Goal: Task Accomplishment & Management: Manage account settings

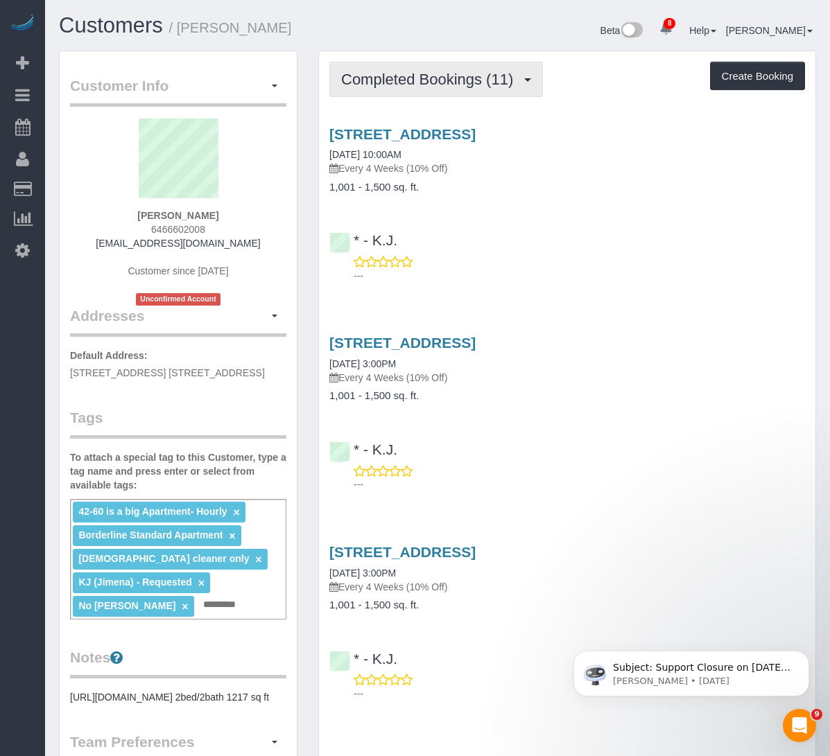
click at [431, 67] on button "Completed Bookings (11)" at bounding box center [435, 79] width 213 height 35
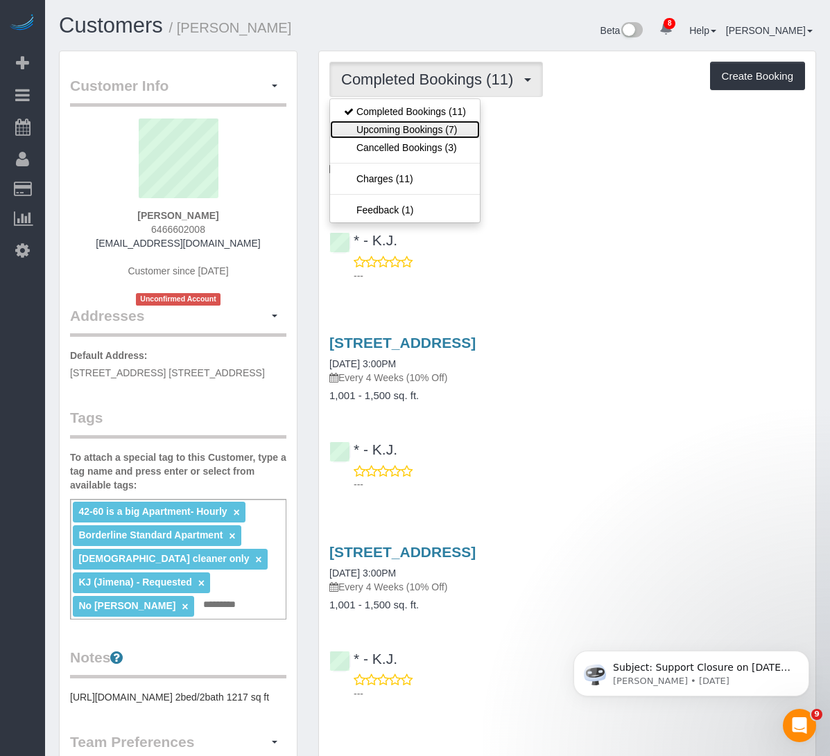
click at [404, 126] on link "Upcoming Bookings (7)" at bounding box center [405, 130] width 150 height 18
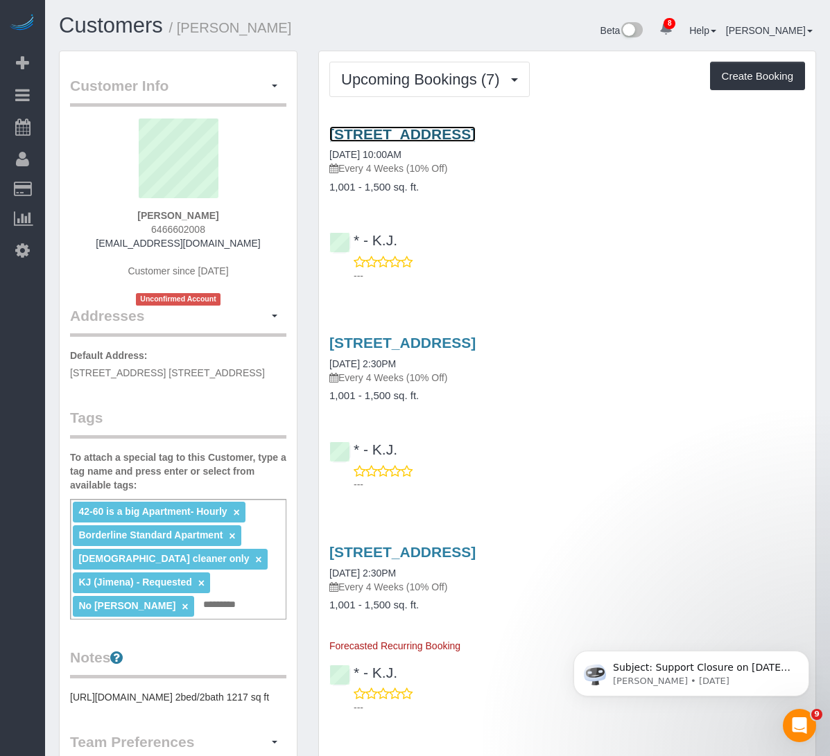
click at [450, 142] on link "[STREET_ADDRESS]" at bounding box center [402, 134] width 146 height 16
drag, startPoint x: 539, startPoint y: 181, endPoint x: 327, endPoint y: 145, distance: 215.1
click at [327, 145] on div "[STREET_ADDRESS] [DATE] 10:00AM Every 4 Weeks (10% Off) 1,001 - 1,500 sq. ft." at bounding box center [567, 159] width 496 height 67
copy link "[STREET_ADDRESS]"
click at [400, 142] on link "[STREET_ADDRESS]" at bounding box center [402, 134] width 146 height 16
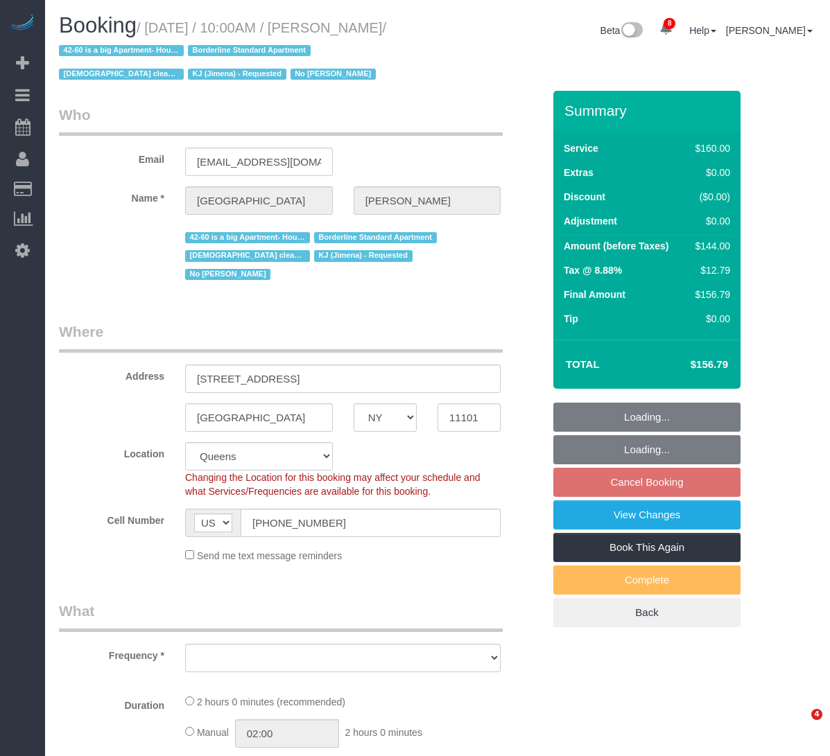
select select "NY"
select select "number:89"
select select "number:90"
select select "number:15"
select select "number:7"
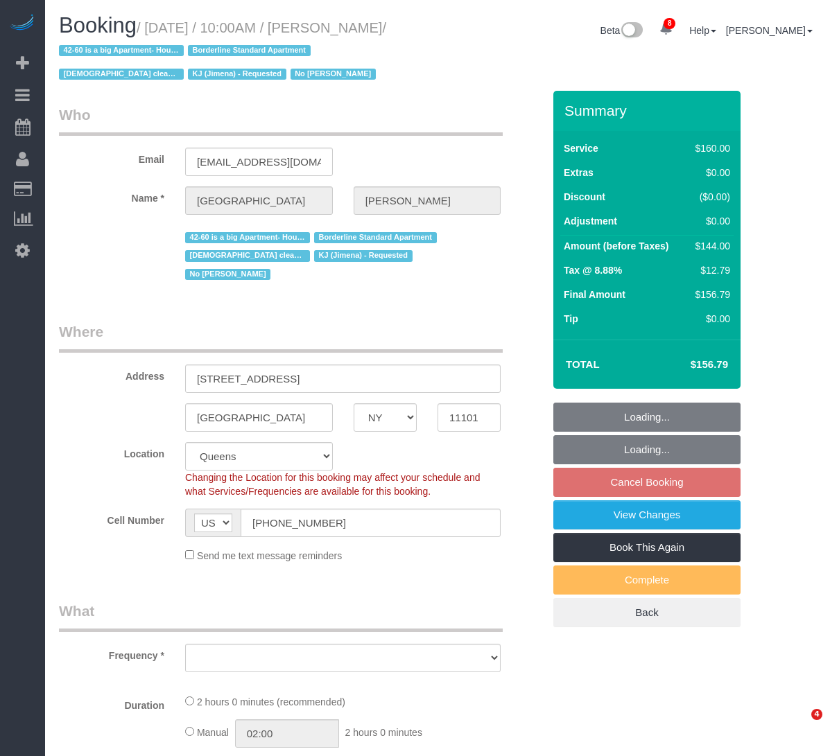
select select "string:stripe-pm_1Pgapu4VGloSiKo7IXwbwPDU"
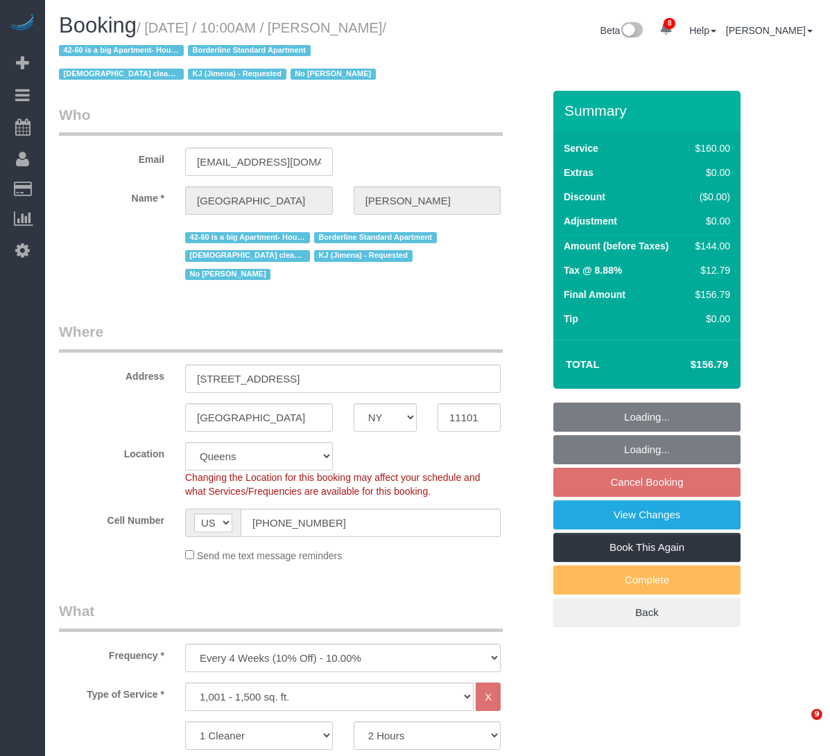
select select "object:936"
select select "spot3"
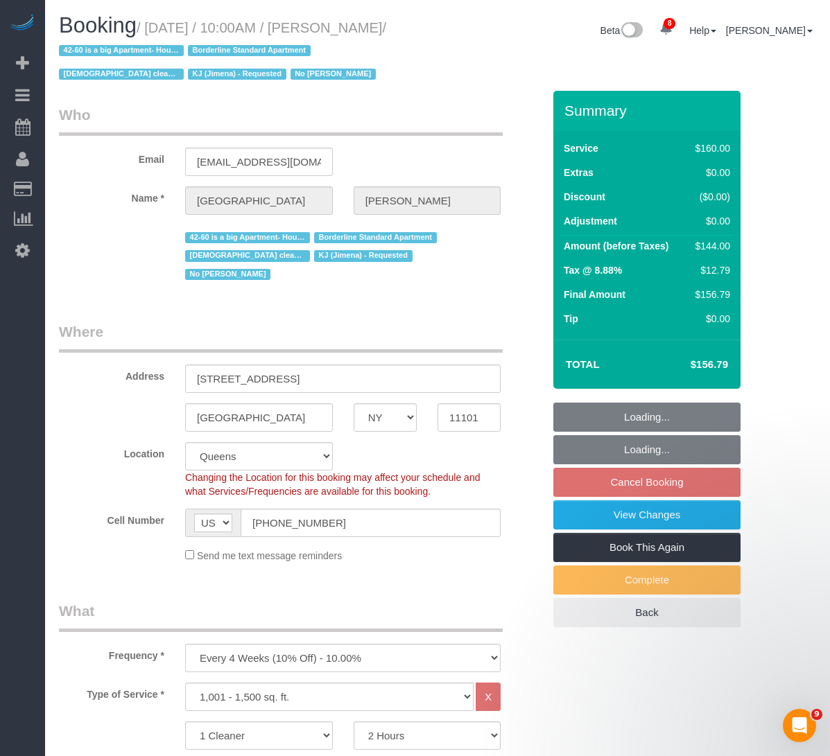
select select "object:1321"
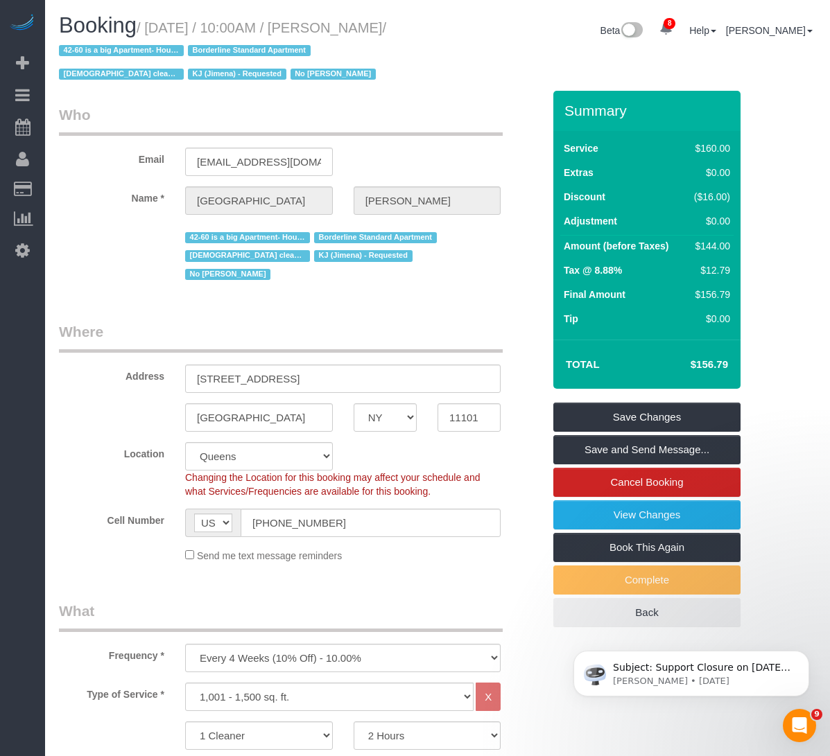
drag, startPoint x: 151, startPoint y: 21, endPoint x: 103, endPoint y: 58, distance: 60.7
click at [103, 58] on small "/ September 04, 2025 / 10:00AM / Roma Hassan / 42-60 is a big Apartment- Hourly…" at bounding box center [222, 51] width 327 height 62
copy small "September 04, 2025 / 10:00AM / Roma Hassan"
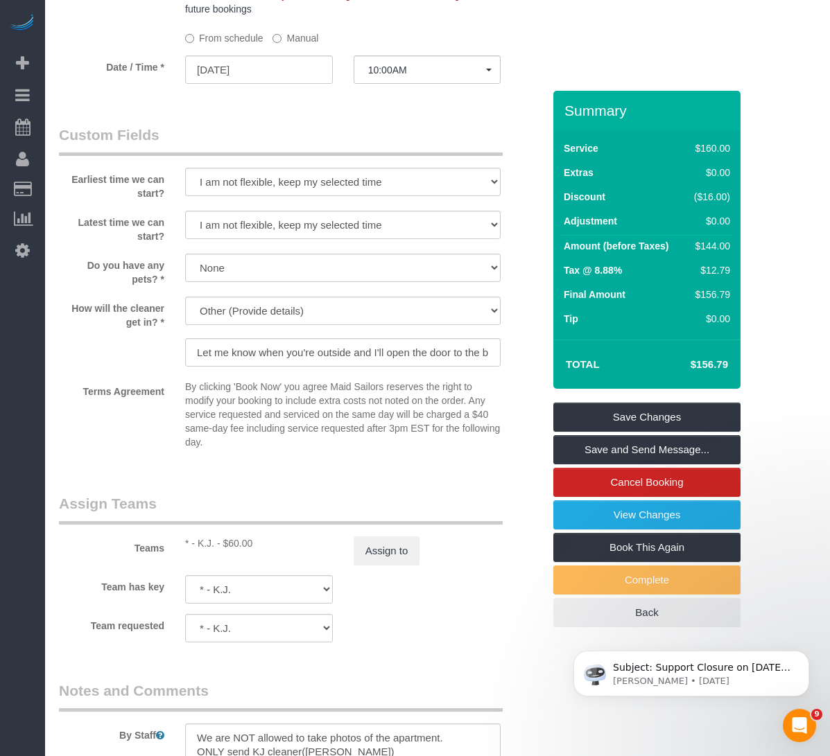
scroll to position [1247, 0]
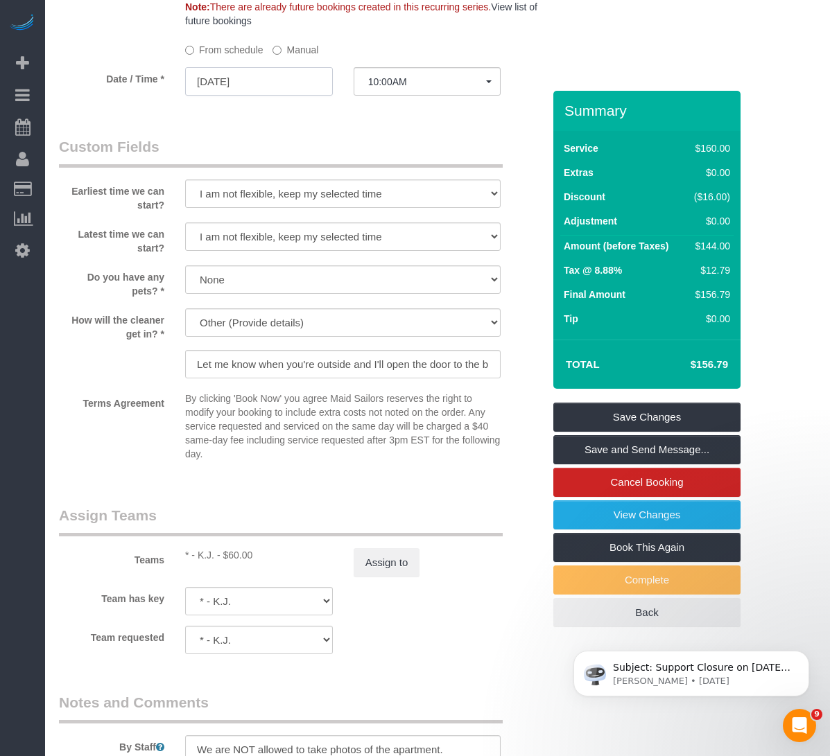
click at [235, 67] on input "09/04/2025" at bounding box center [259, 81] width 148 height 28
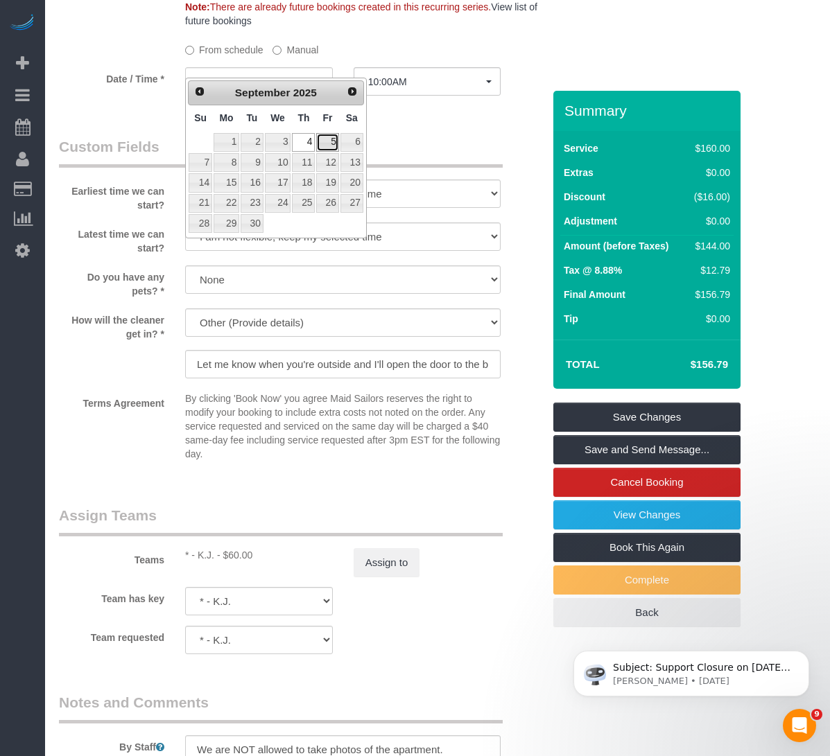
click at [325, 148] on link "5" at bounding box center [327, 142] width 22 height 19
type input "09/05/2025"
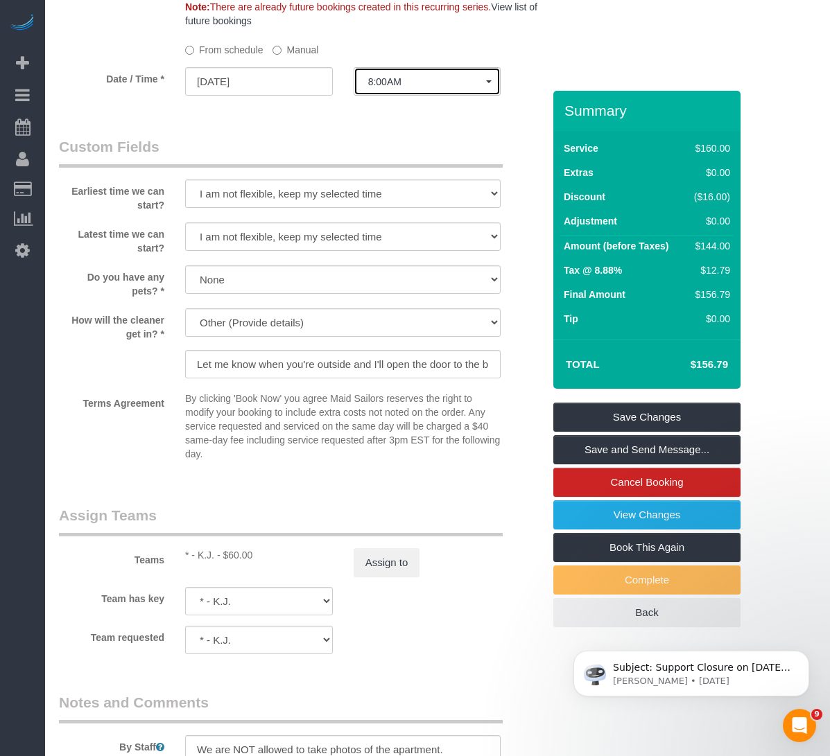
click at [374, 76] on span "8:00AM" at bounding box center [427, 81] width 119 height 11
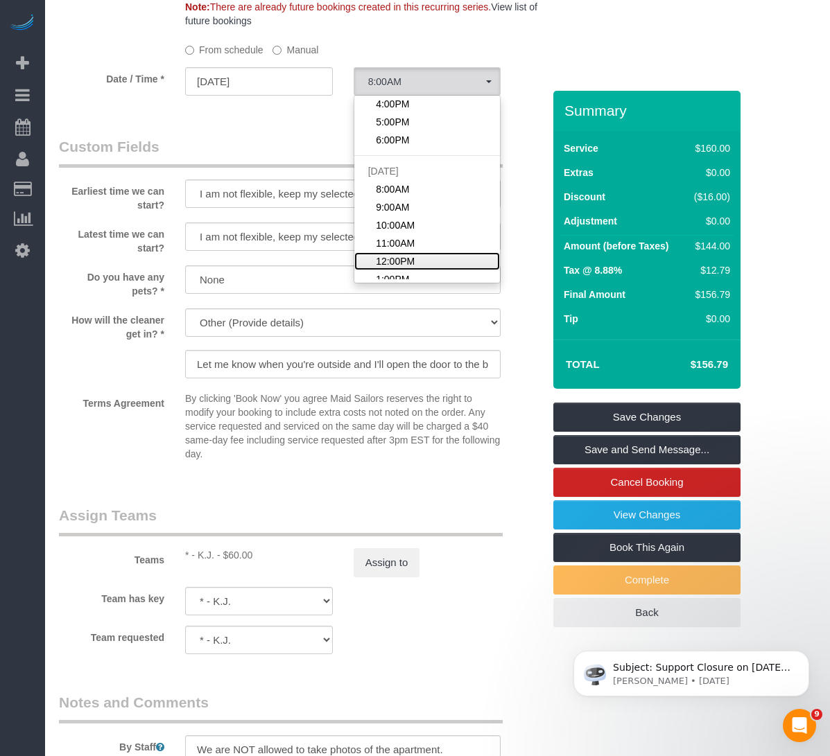
click at [380, 254] on span "12:00PM" at bounding box center [395, 261] width 39 height 14
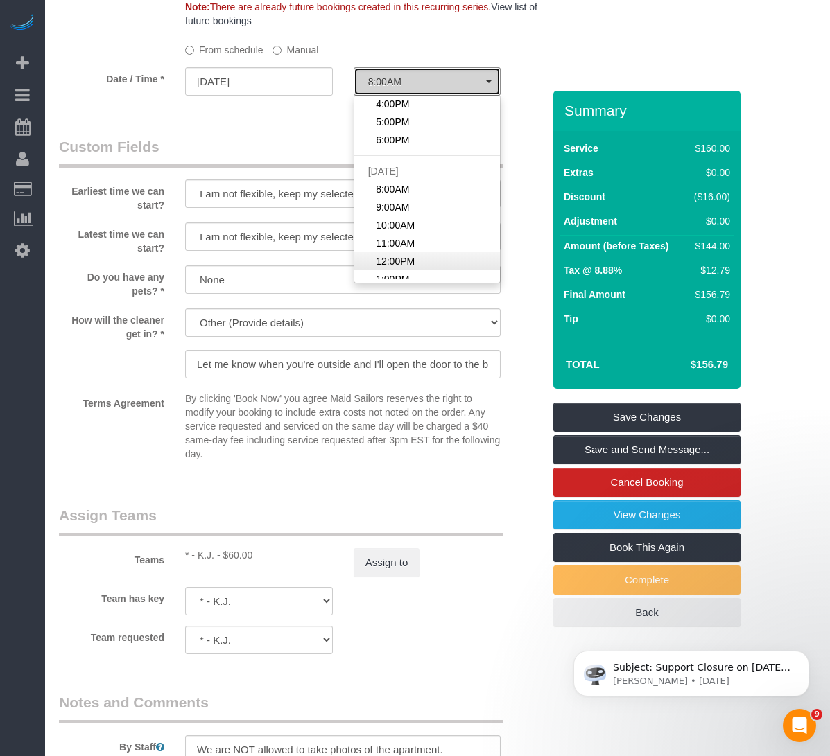
select select "spot16"
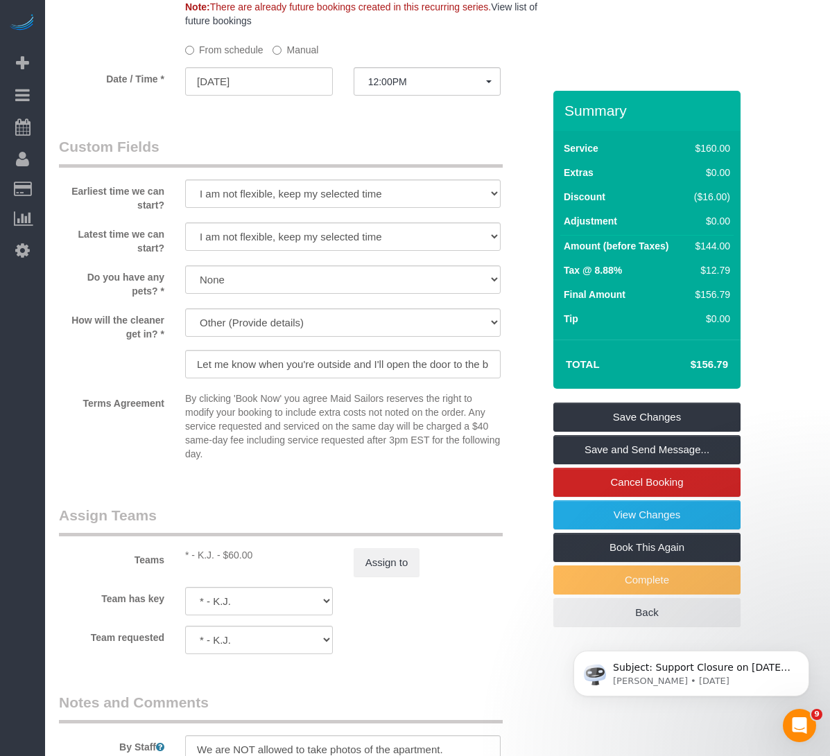
click at [471, 520] on div "Teams * - K.J. - $60.00 Assign to" at bounding box center [301, 541] width 505 height 72
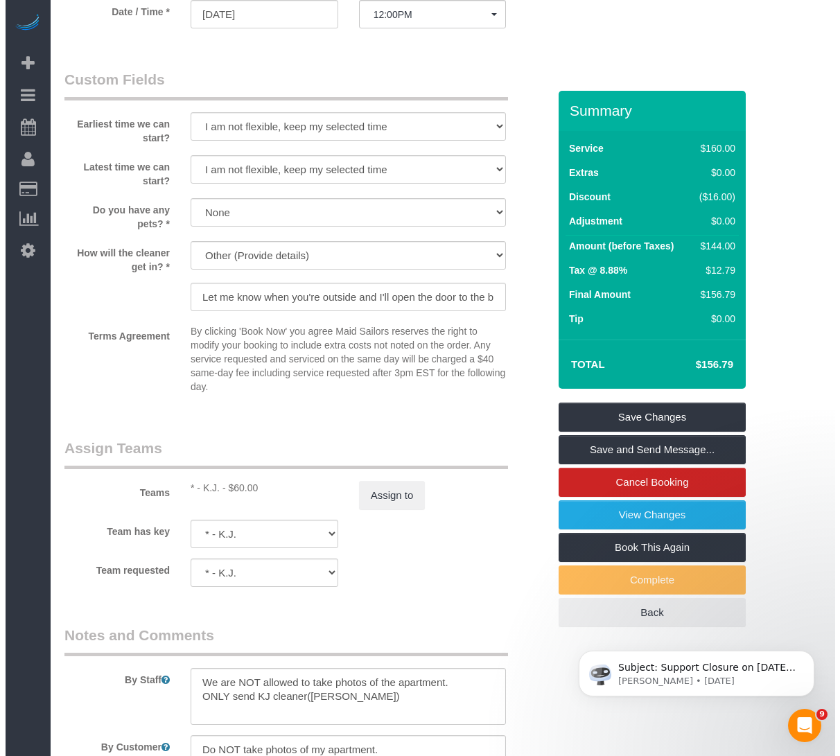
scroll to position [1525, 0]
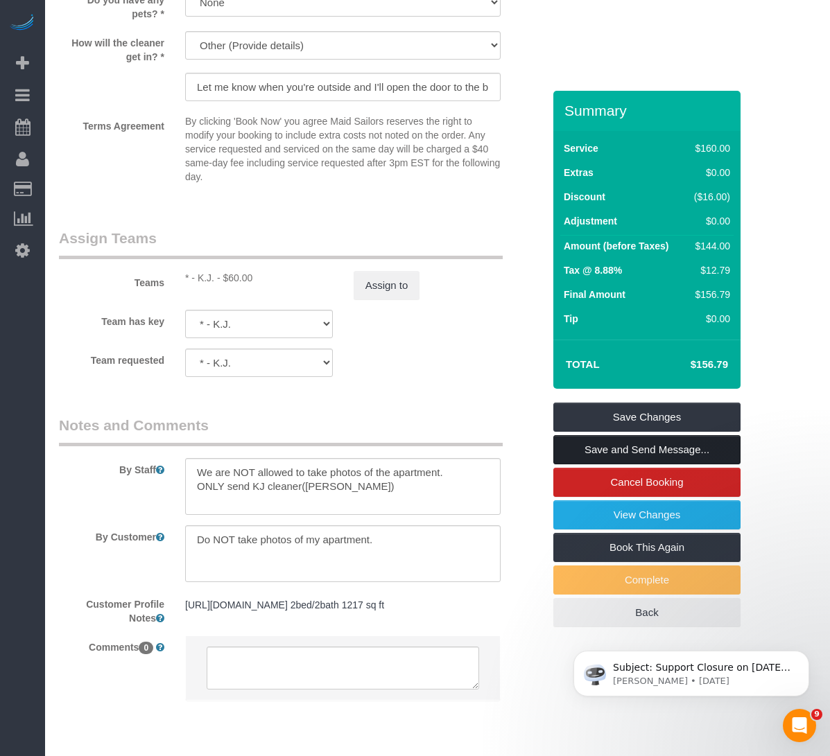
click at [595, 444] on link "Save and Send Message..." at bounding box center [646, 449] width 187 height 29
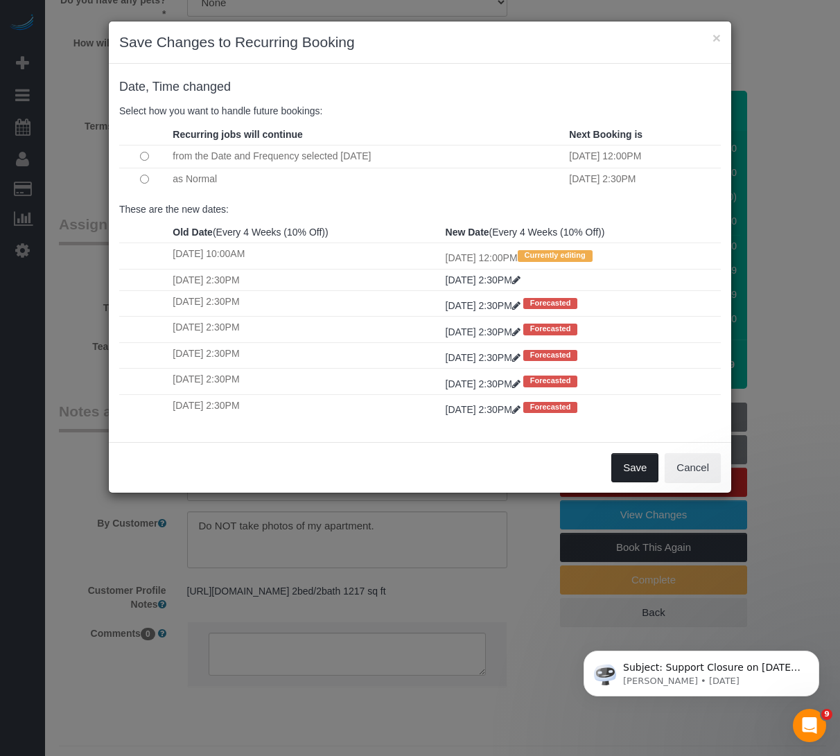
click at [625, 466] on button "Save" at bounding box center [634, 467] width 47 height 29
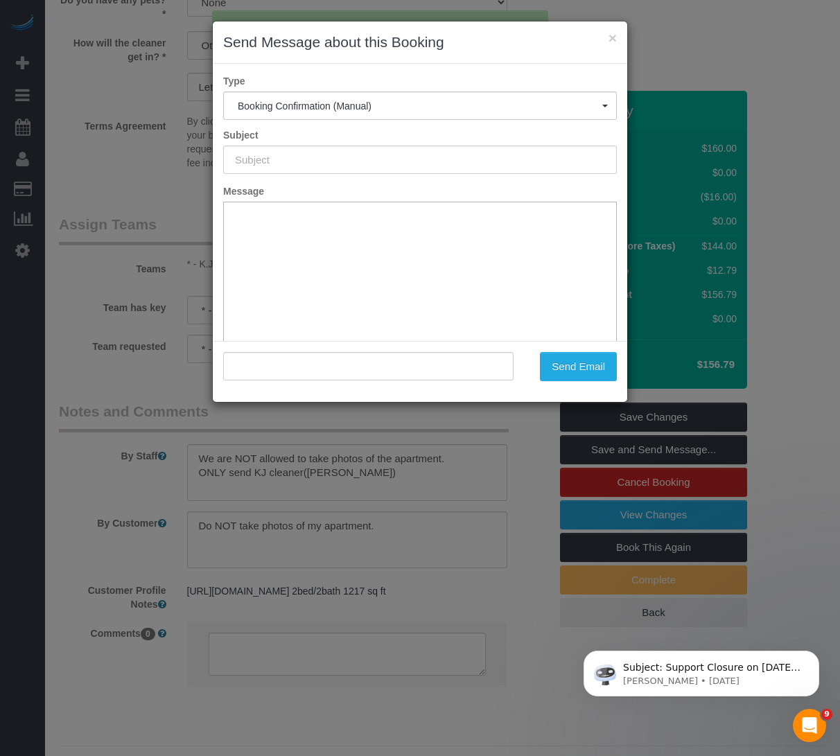
type input "Cleaning Confirmed for 09/05/2025 at 12:00pm"
type input ""Roma Hassan" <int197@yahoo.com>"
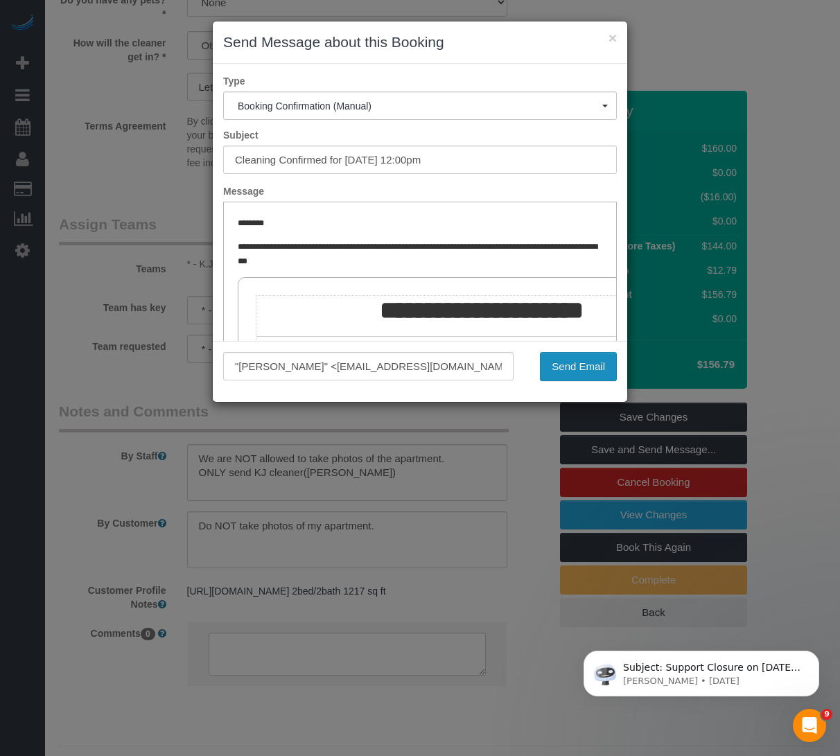
click at [600, 365] on button "Send Email" at bounding box center [578, 366] width 77 height 29
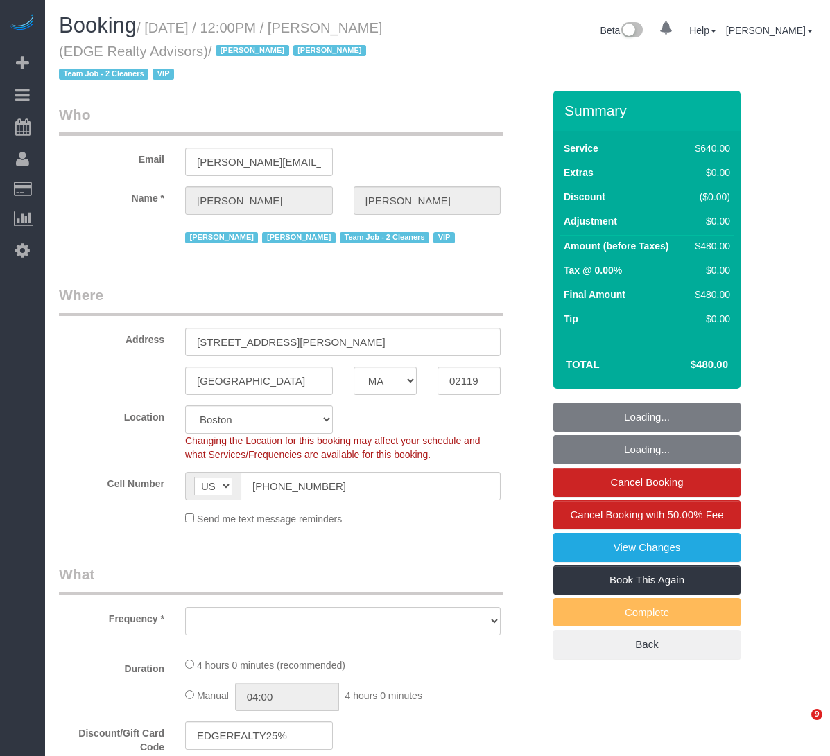
select select "MA"
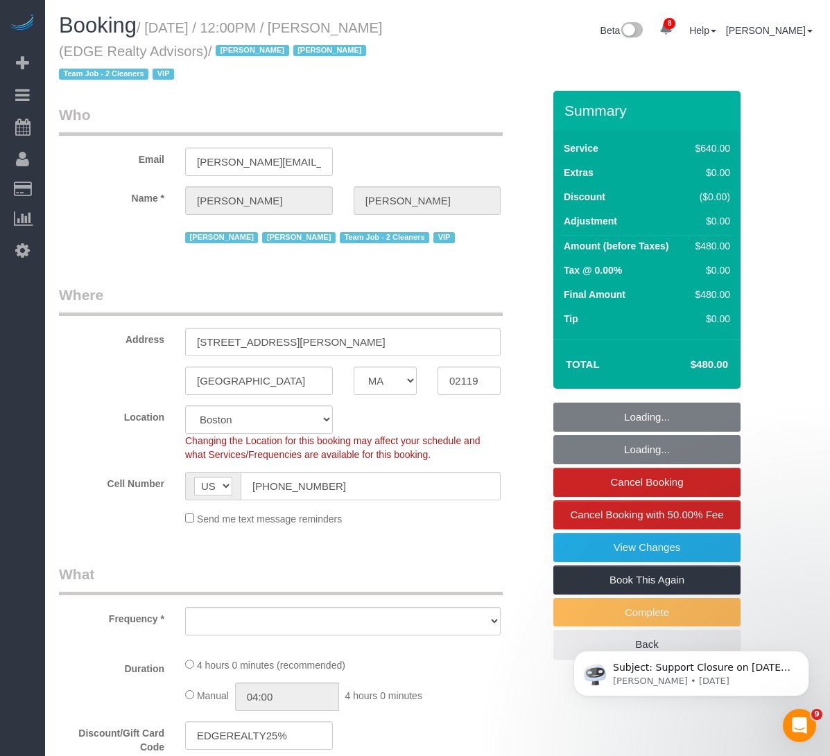
select select "object:710"
select select "string:stripe-pm_1NctNu4VGloSiKo7xER55rCs"
select select "2"
select select "240"
select select "spot1"
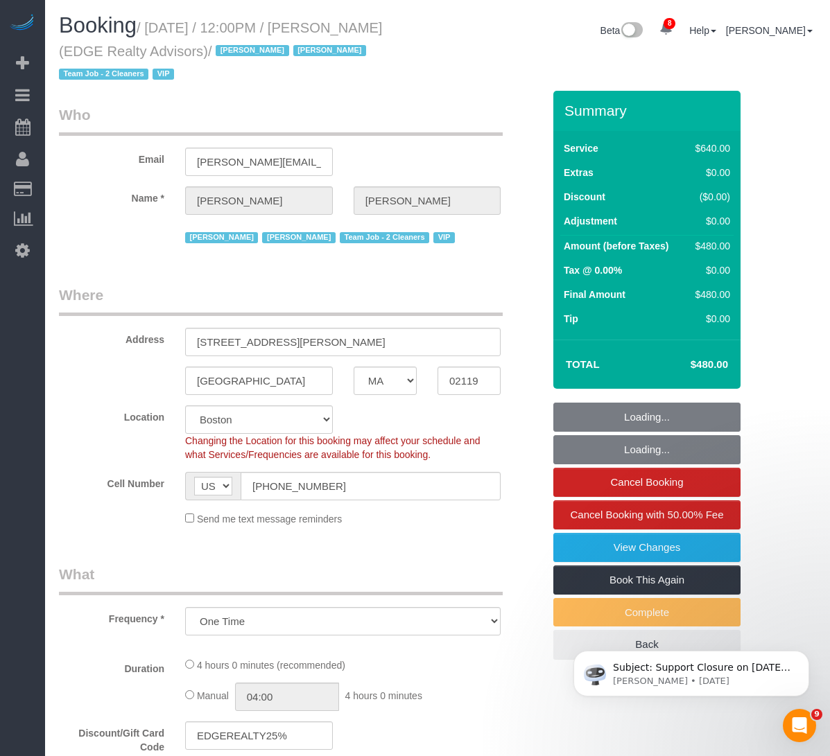
select select "number:89"
select select "number:90"
select select "number:15"
select select "number:7"
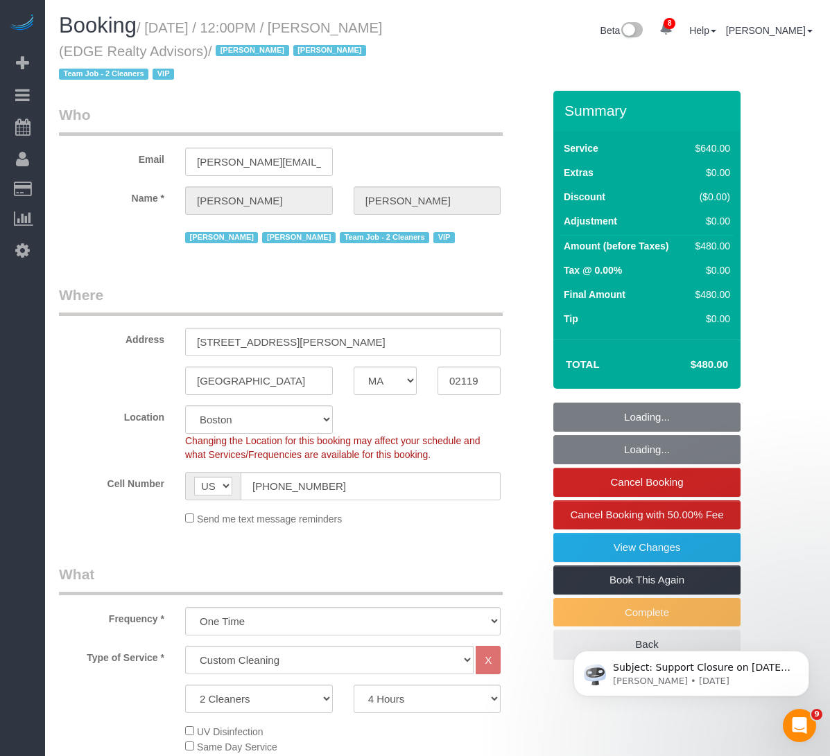
select select "object:1046"
